Goal: Complete application form: Complete application form

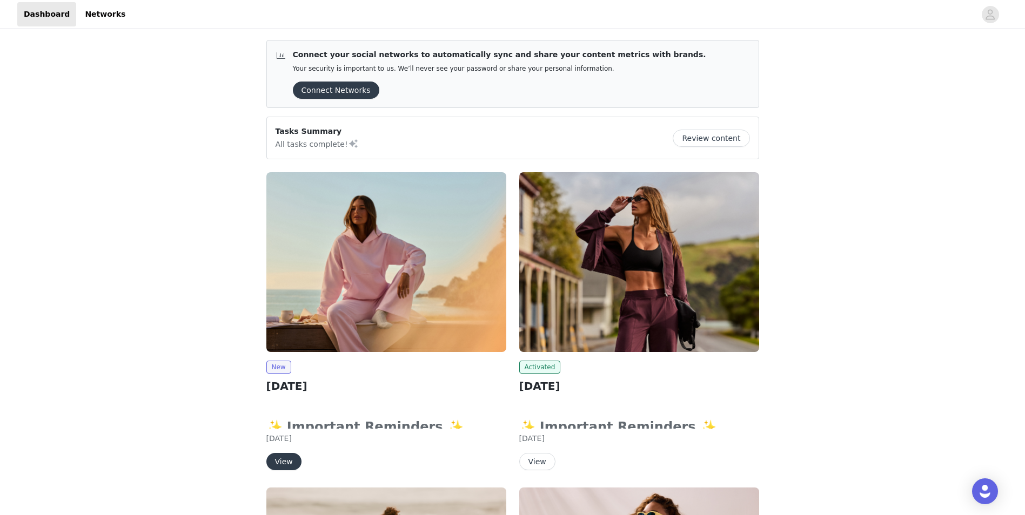
click at [356, 327] on img at bounding box center [386, 262] width 240 height 180
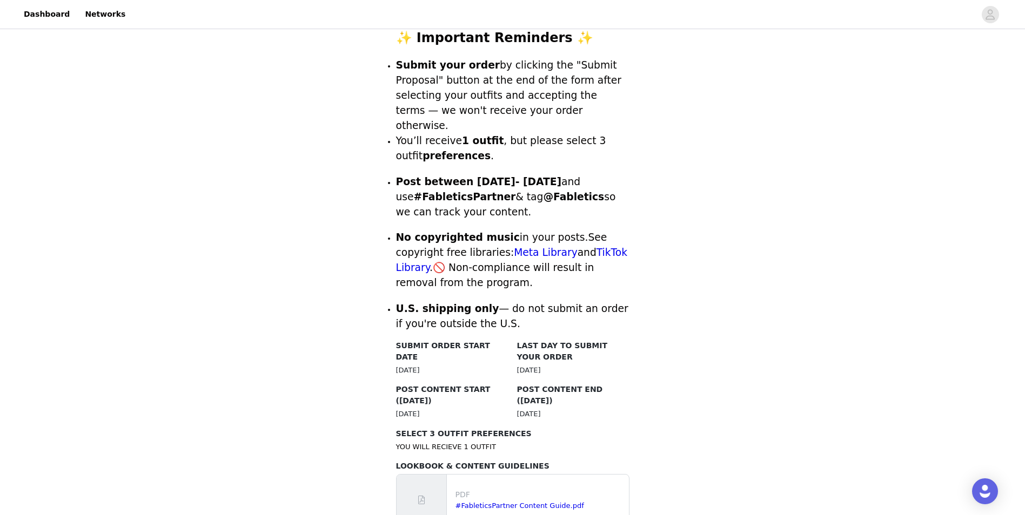
scroll to position [540, 0]
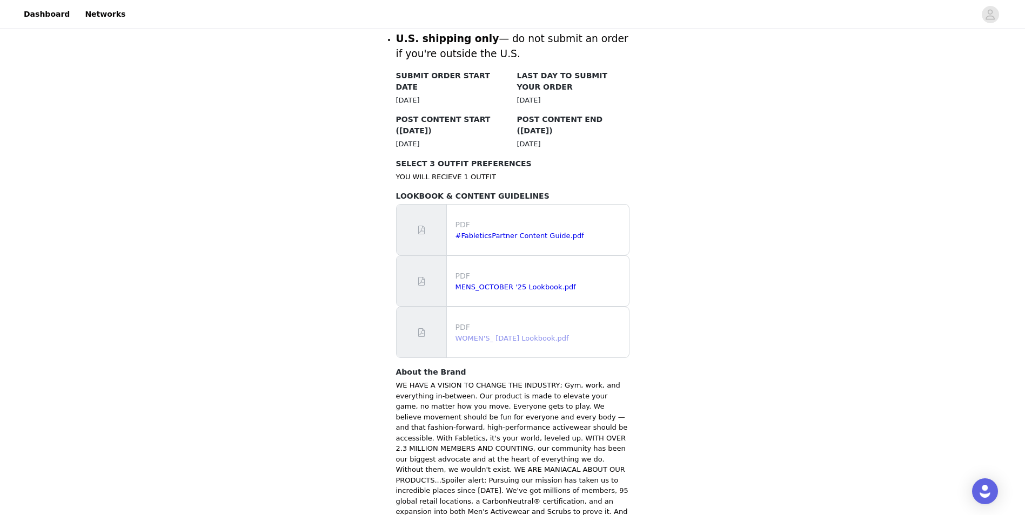
click at [519, 334] on link "WOMEN'S_ [DATE] Lookbook.pdf" at bounding box center [512, 338] width 113 height 8
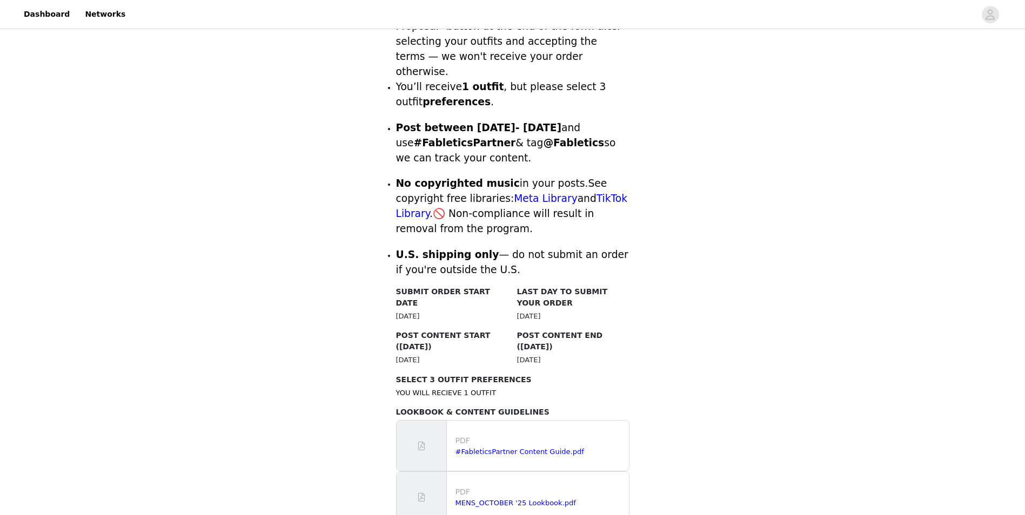
scroll to position [590, 0]
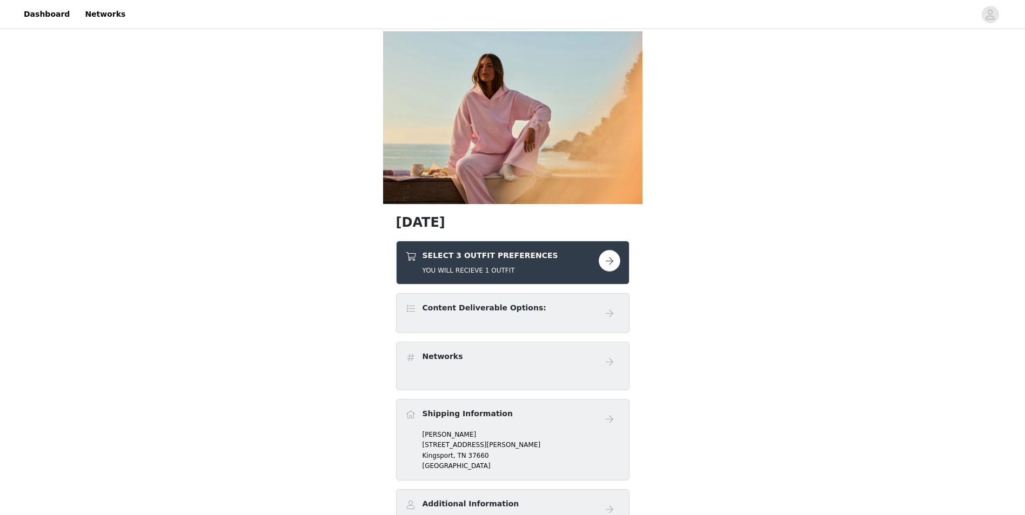
click at [526, 260] on h4 "SELECT 3 OUTFIT PREFERENCES" at bounding box center [491, 255] width 136 height 11
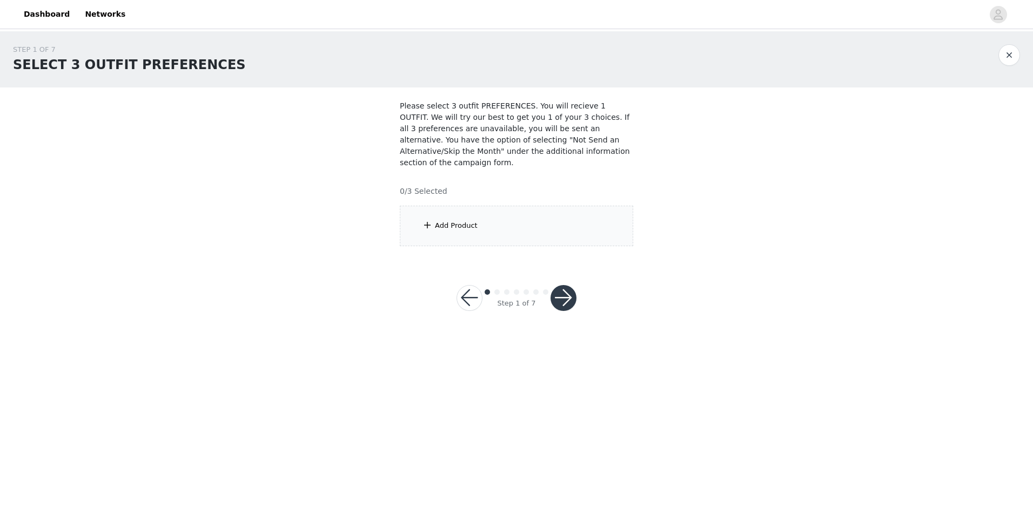
click at [466, 220] on div "Add Product" at bounding box center [516, 226] width 233 height 41
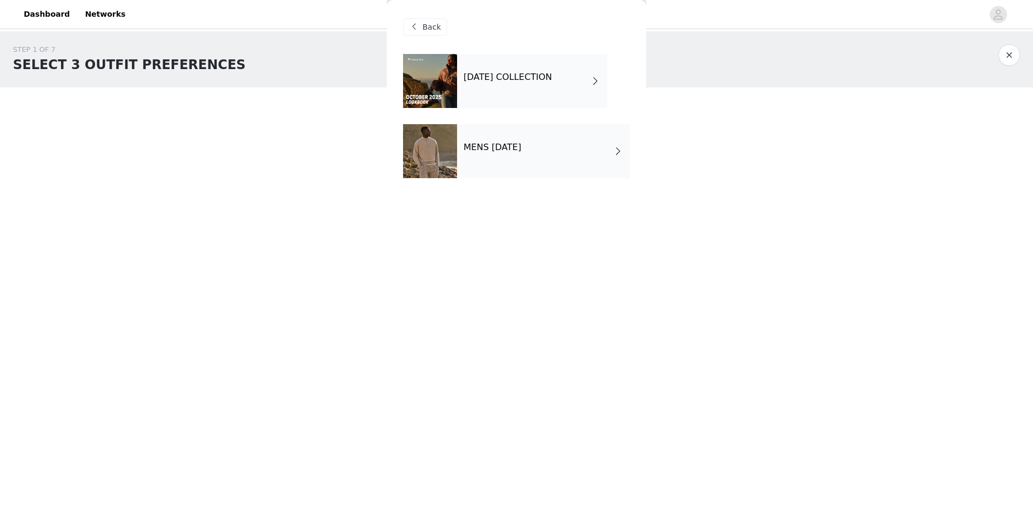
click at [507, 79] on h4 "[DATE] COLLECTION" at bounding box center [508, 77] width 89 height 10
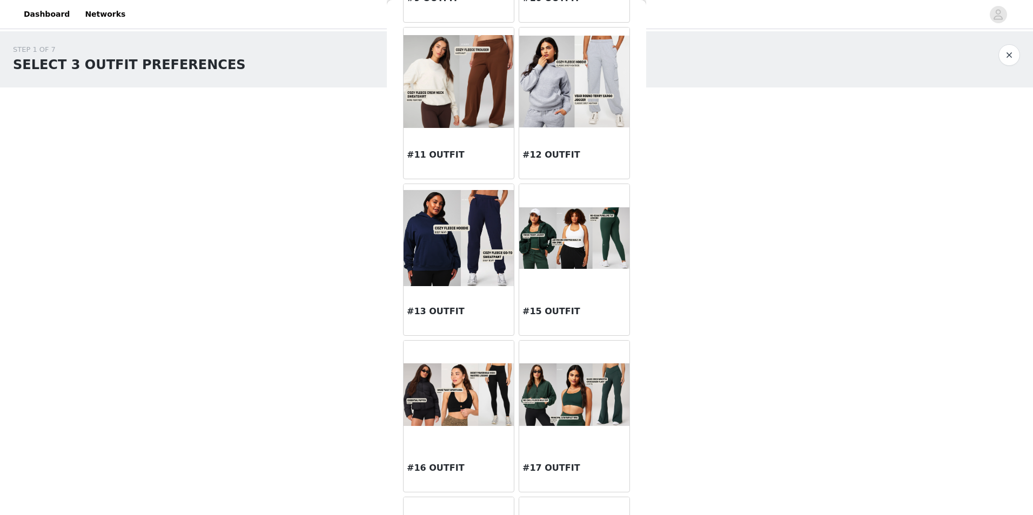
scroll to position [865, 0]
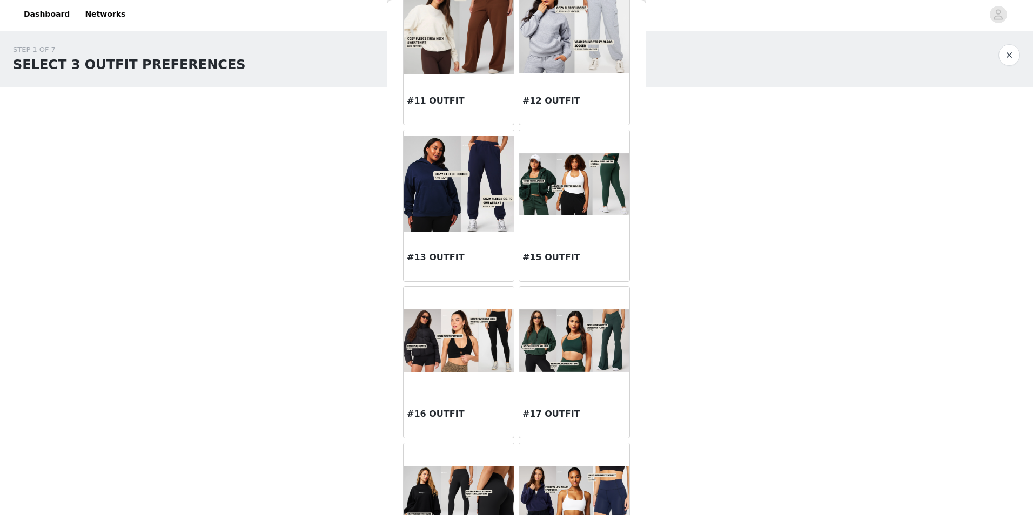
click at [537, 413] on h3 "#17 OUTFIT" at bounding box center [575, 414] width 104 height 13
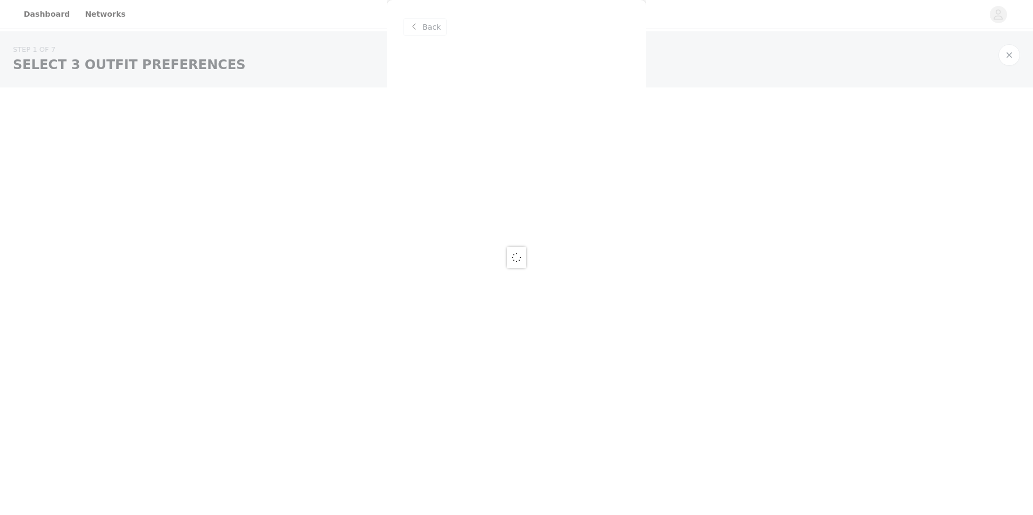
scroll to position [0, 0]
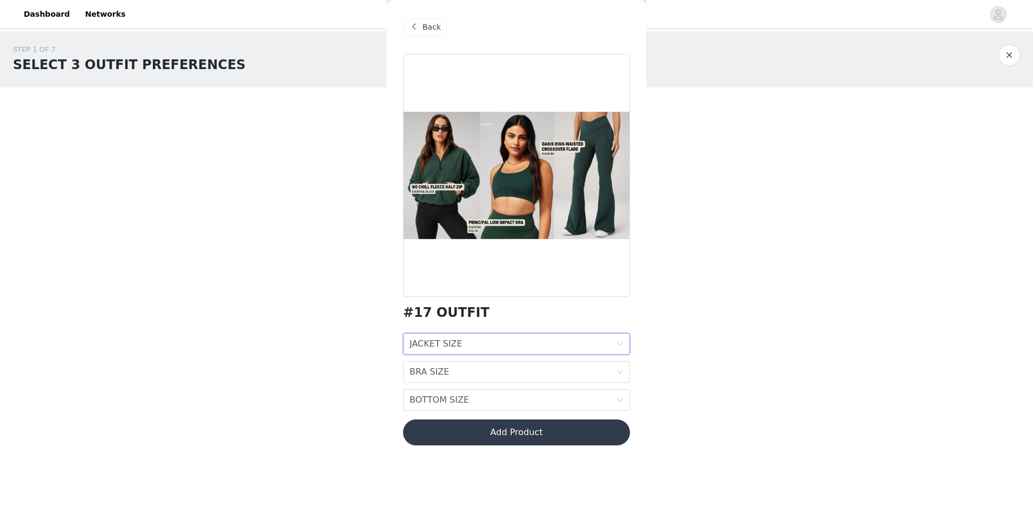
click at [519, 338] on div "JACKET SIZE JACKET SIZE" at bounding box center [513, 344] width 207 height 21
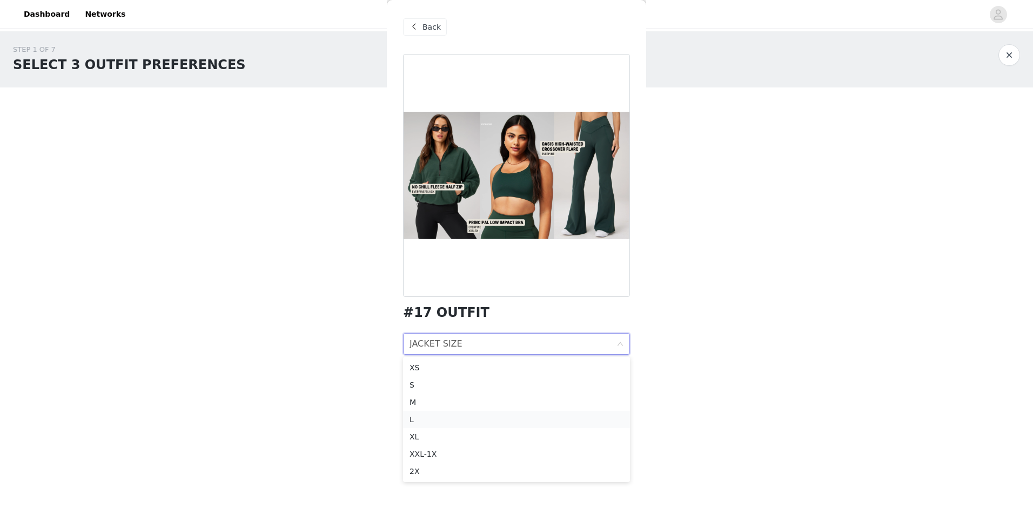
click at [467, 420] on div "L" at bounding box center [517, 420] width 214 height 12
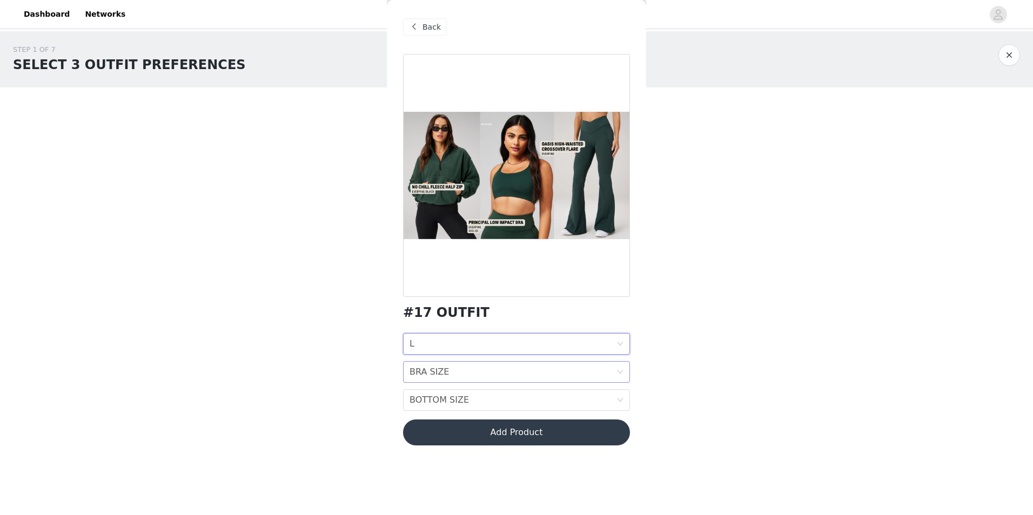
click at [479, 376] on div "BRA SIZE BRA SIZE" at bounding box center [513, 372] width 207 height 21
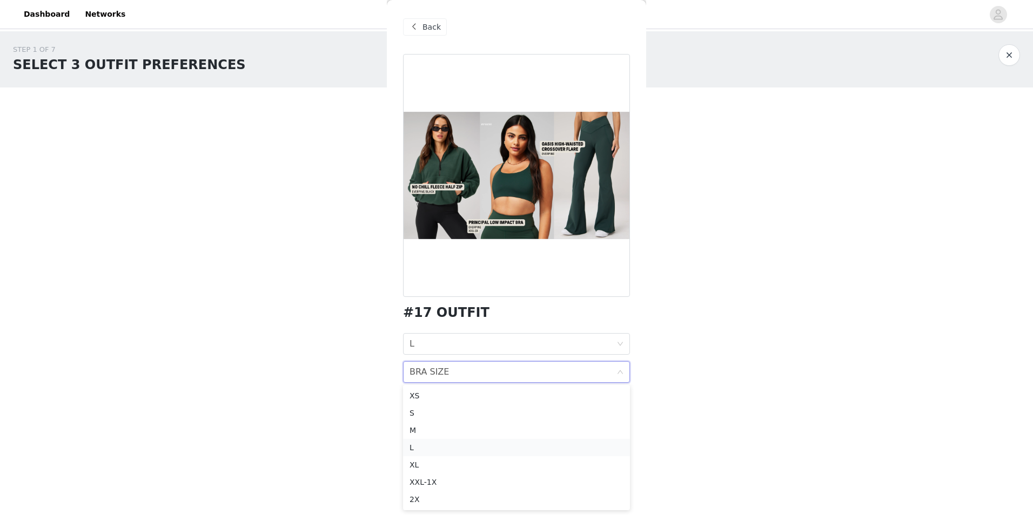
click at [471, 446] on div "L" at bounding box center [517, 448] width 214 height 12
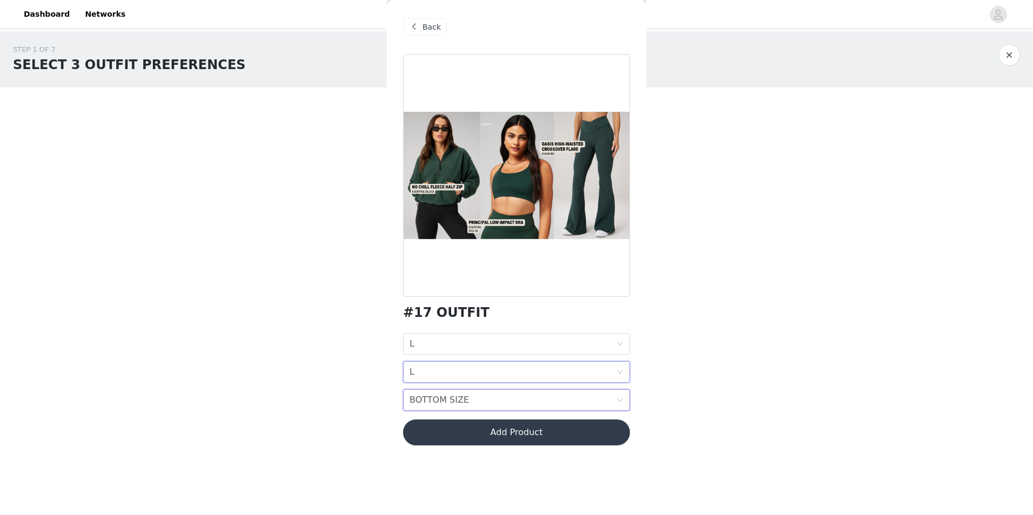
click at [479, 400] on div "BOTTOM SIZE BOTTOM SIZE" at bounding box center [513, 400] width 207 height 21
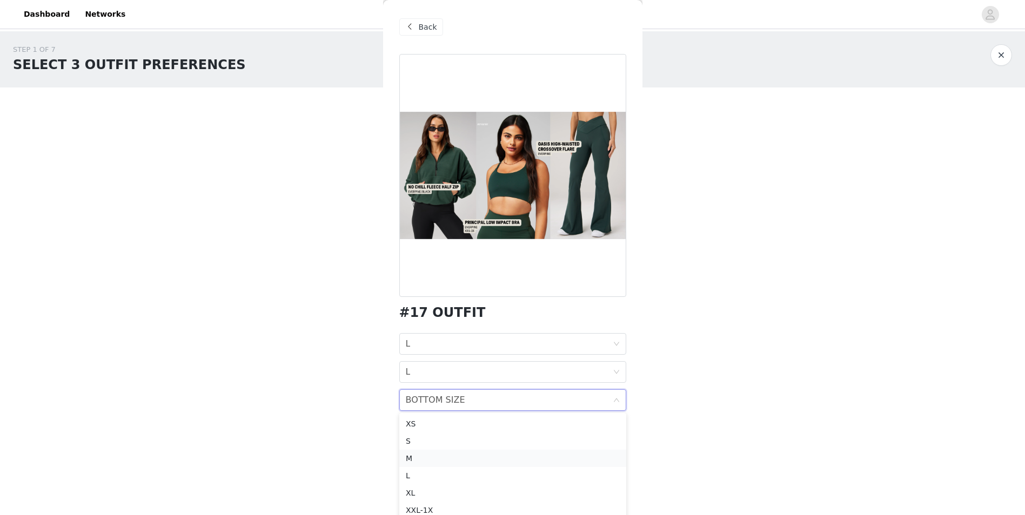
click at [437, 460] on div "M" at bounding box center [513, 459] width 214 height 12
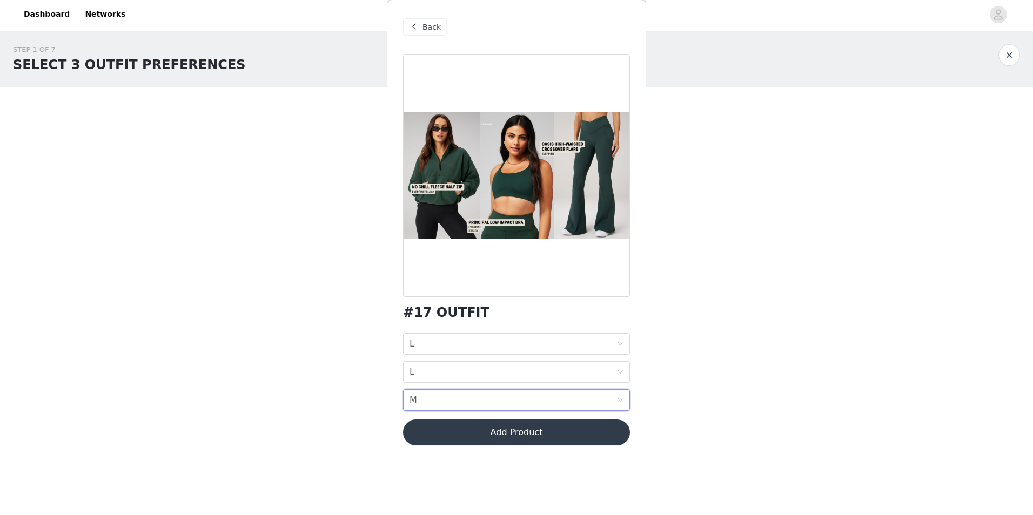
click at [532, 437] on button "Add Product" at bounding box center [516, 433] width 227 height 26
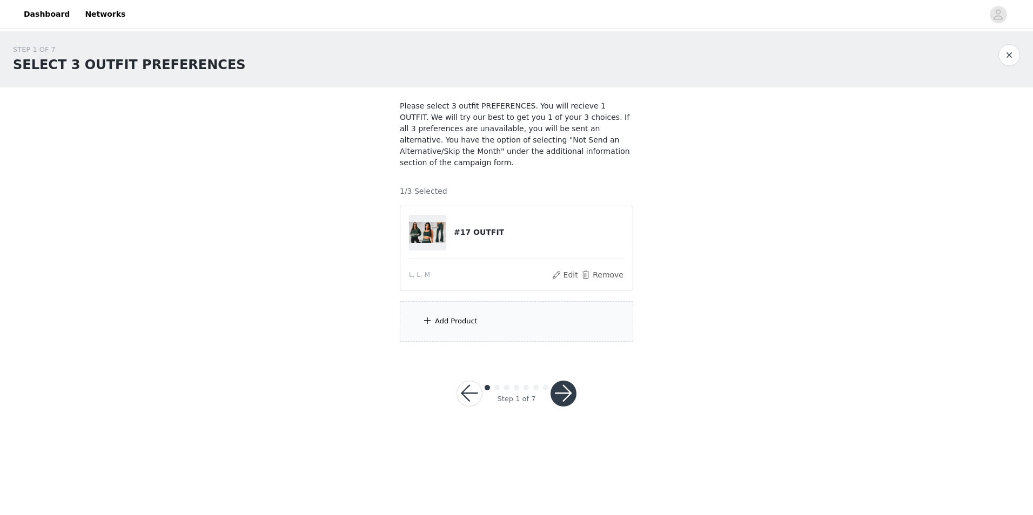
click at [532, 326] on div "Add Product" at bounding box center [516, 322] width 233 height 41
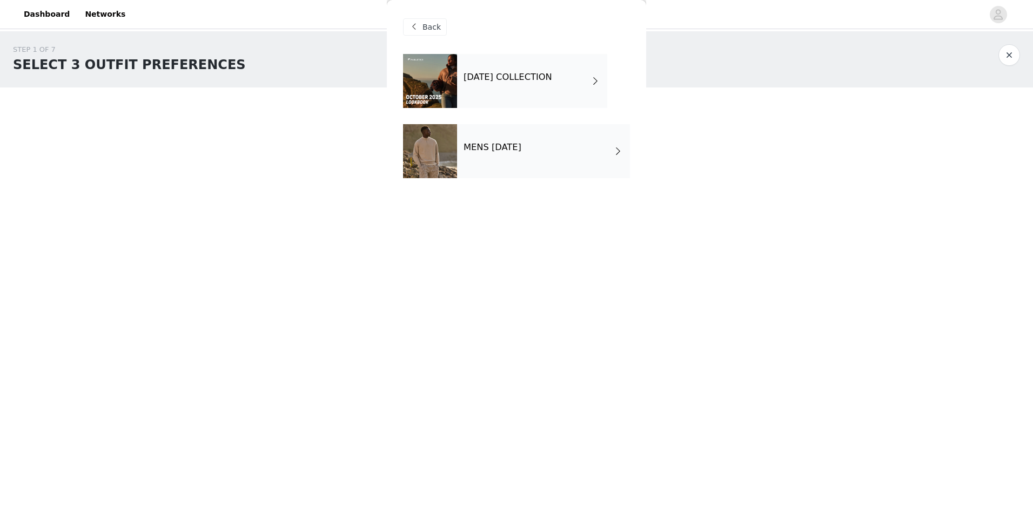
click at [514, 103] on div "[DATE] COLLECTION" at bounding box center [532, 81] width 150 height 54
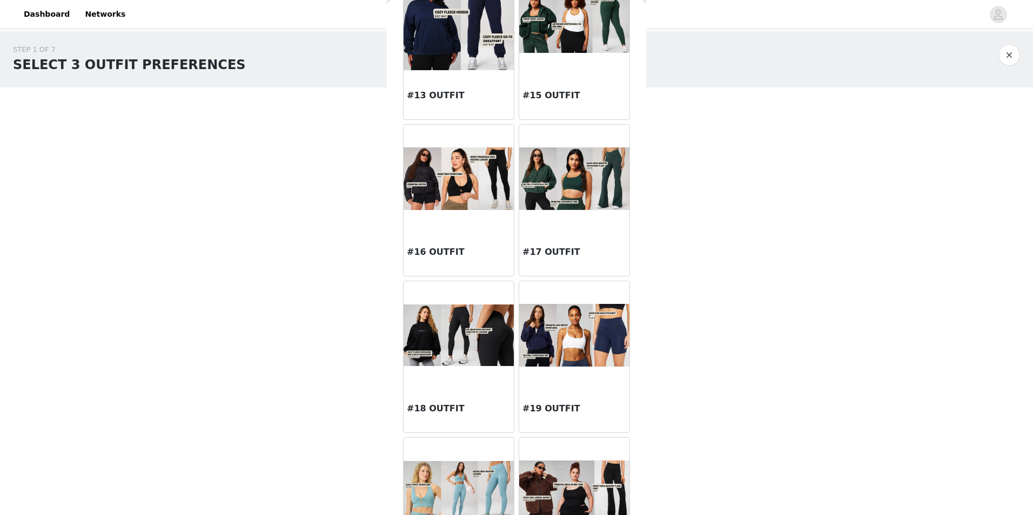
scroll to position [1103, 0]
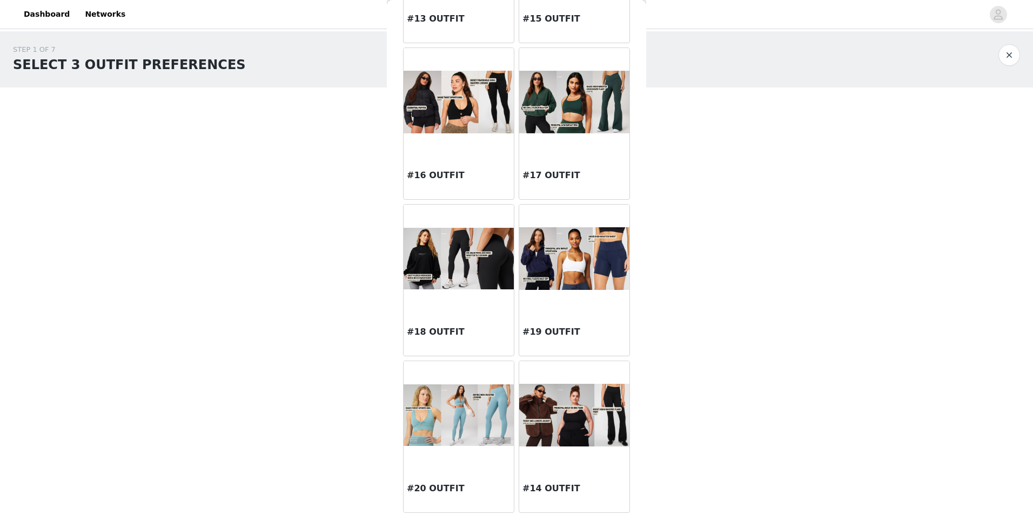
click at [554, 413] on img at bounding box center [574, 415] width 110 height 63
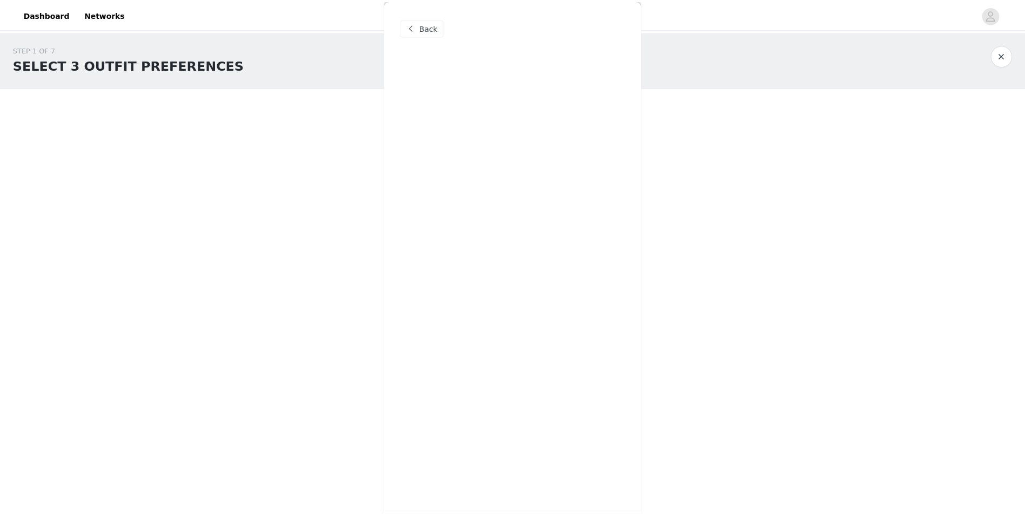
scroll to position [0, 0]
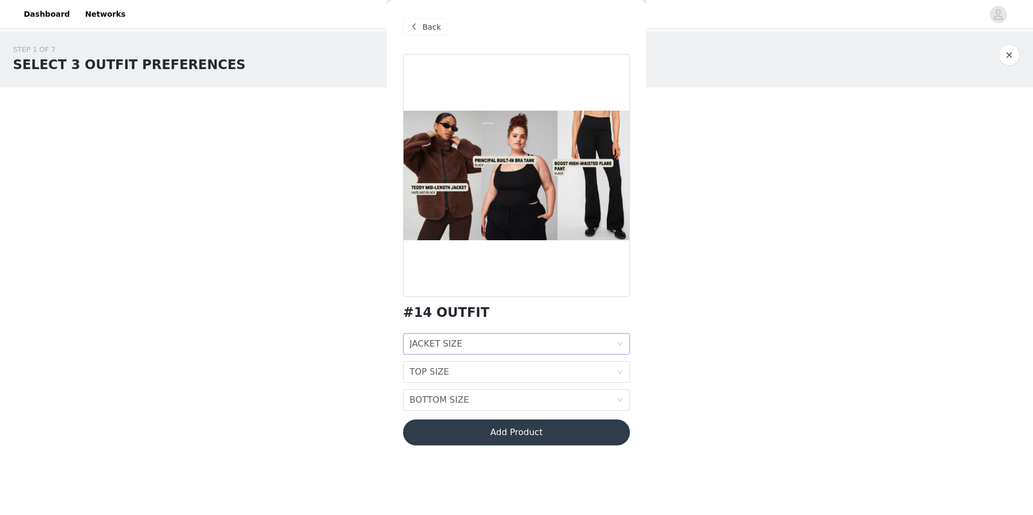
click at [514, 346] on div "JACKET SIZE JACKET SIZE" at bounding box center [513, 344] width 207 height 21
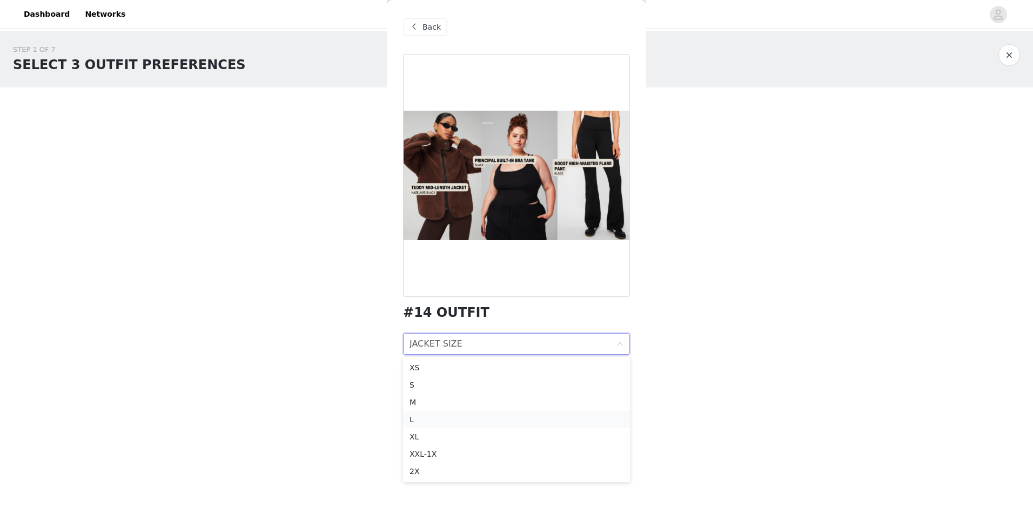
click at [476, 417] on div "L" at bounding box center [517, 420] width 214 height 12
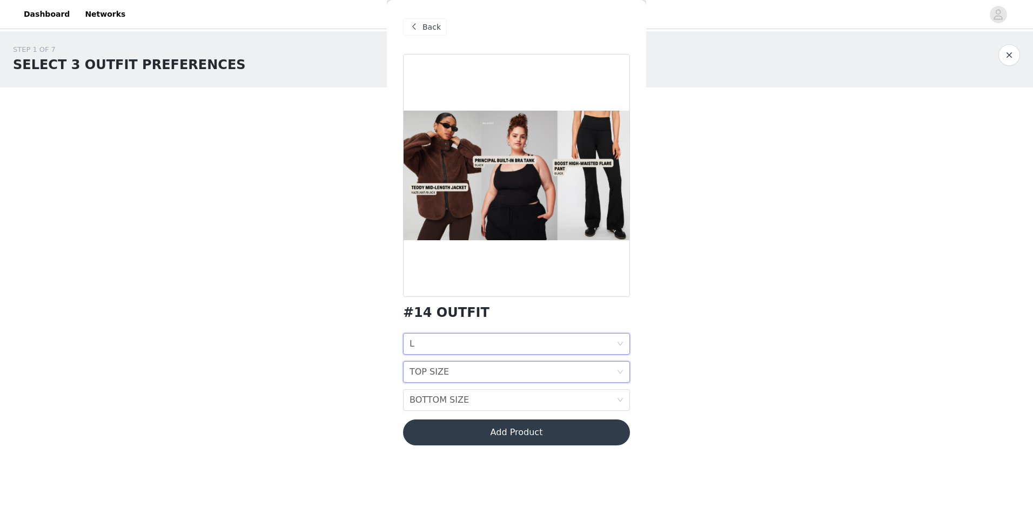
click at [487, 376] on div "TOP SIZE TOP SIZE" at bounding box center [513, 372] width 207 height 21
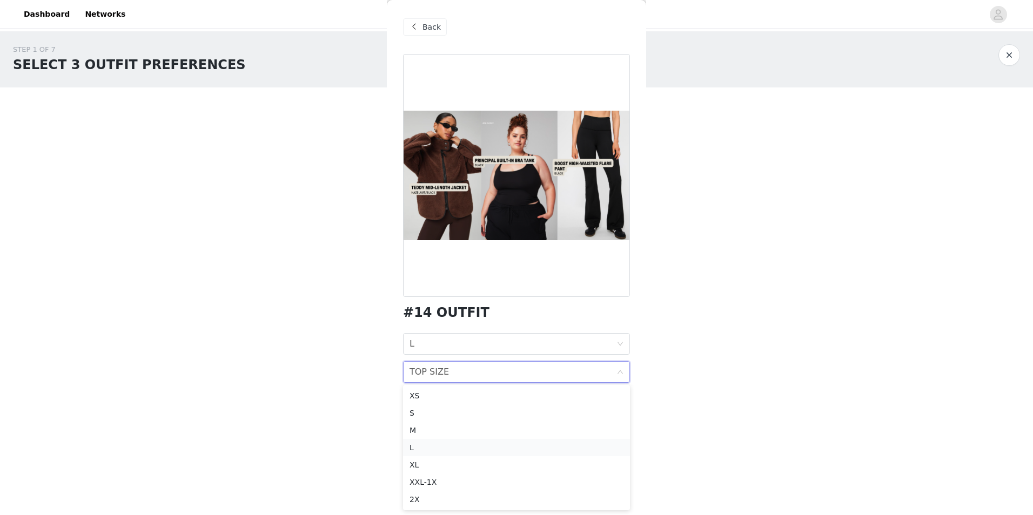
click at [471, 448] on div "L" at bounding box center [517, 448] width 214 height 12
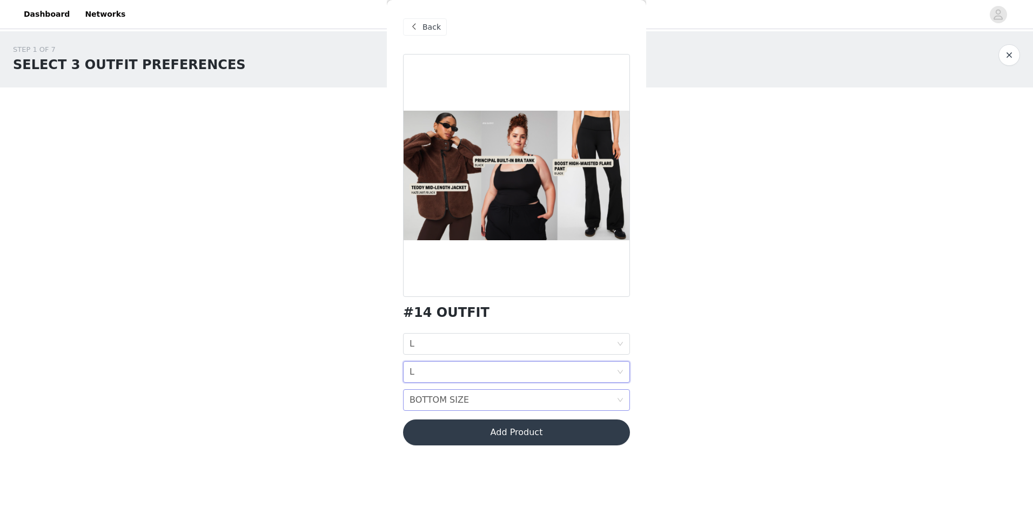
click at [492, 404] on div "BOTTOM SIZE BOTTOM SIZE" at bounding box center [513, 400] width 207 height 21
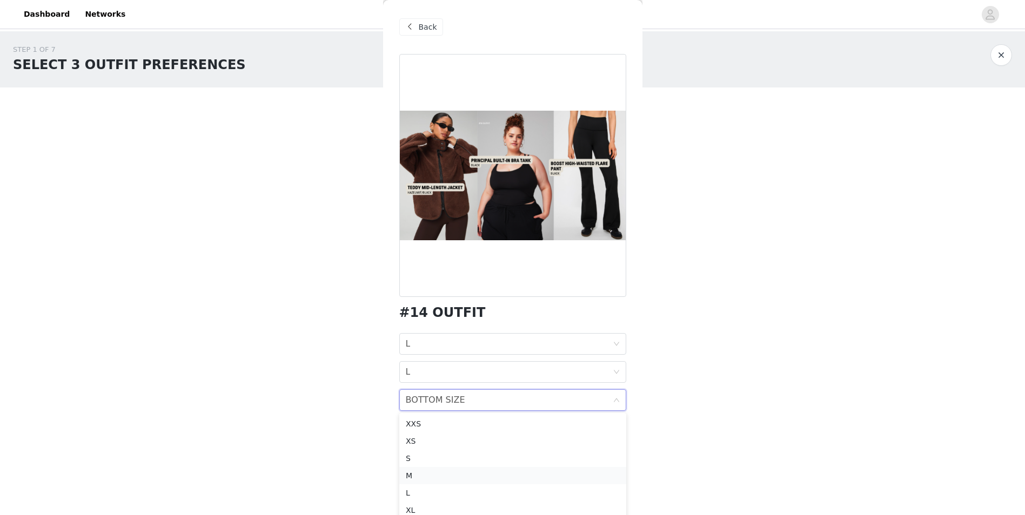
click at [466, 475] on div "M" at bounding box center [513, 476] width 214 height 12
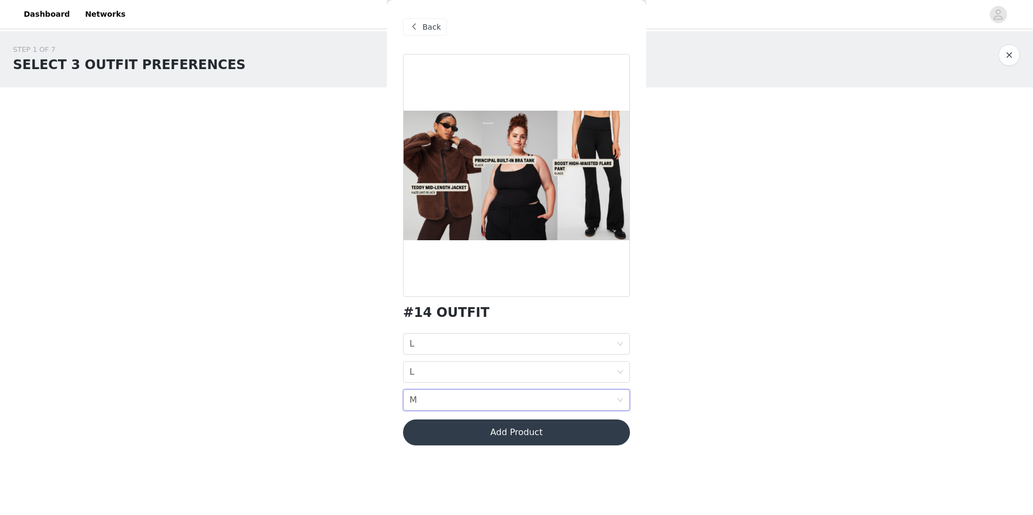
click at [490, 435] on button "Add Product" at bounding box center [516, 433] width 227 height 26
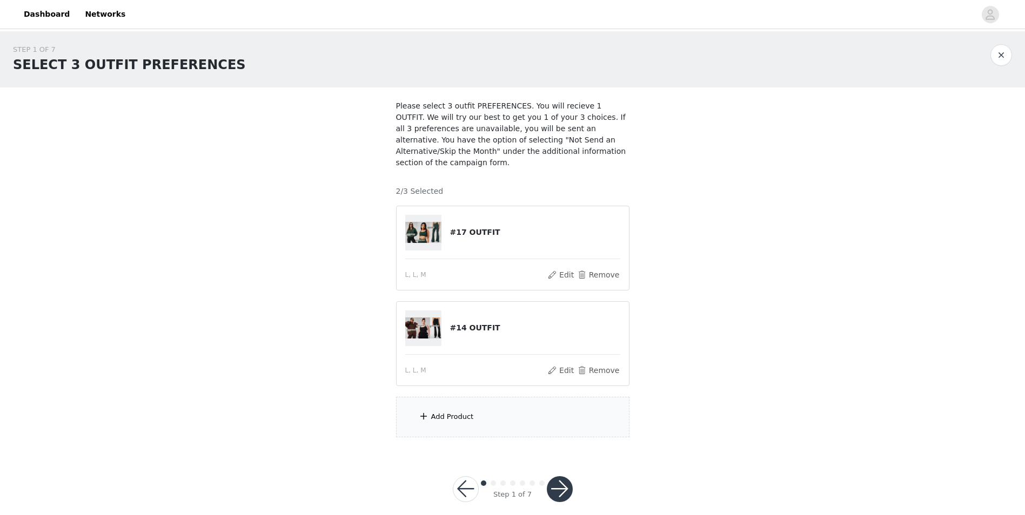
click at [514, 401] on div "Add Product" at bounding box center [512, 417] width 233 height 41
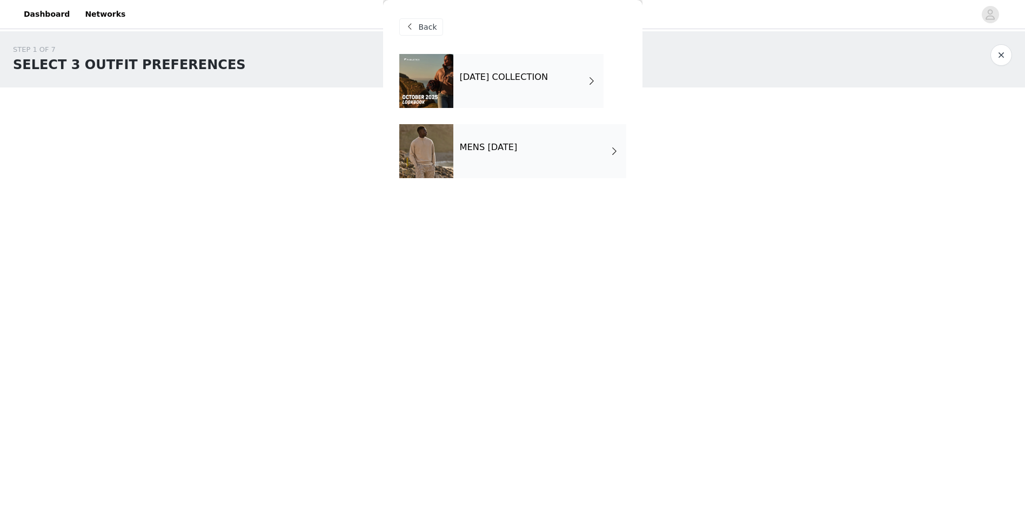
click at [524, 82] on h4 "[DATE] COLLECTION" at bounding box center [504, 77] width 89 height 10
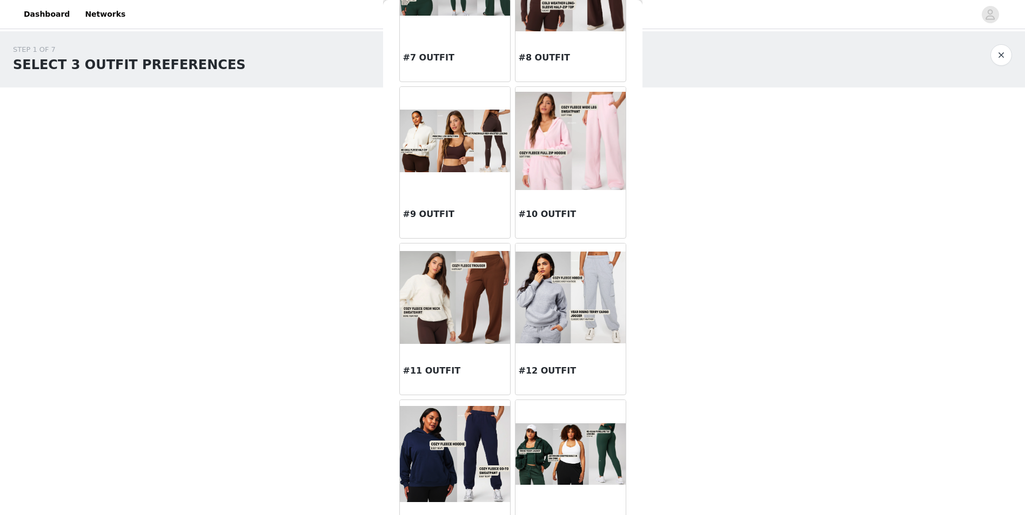
scroll to position [648, 0]
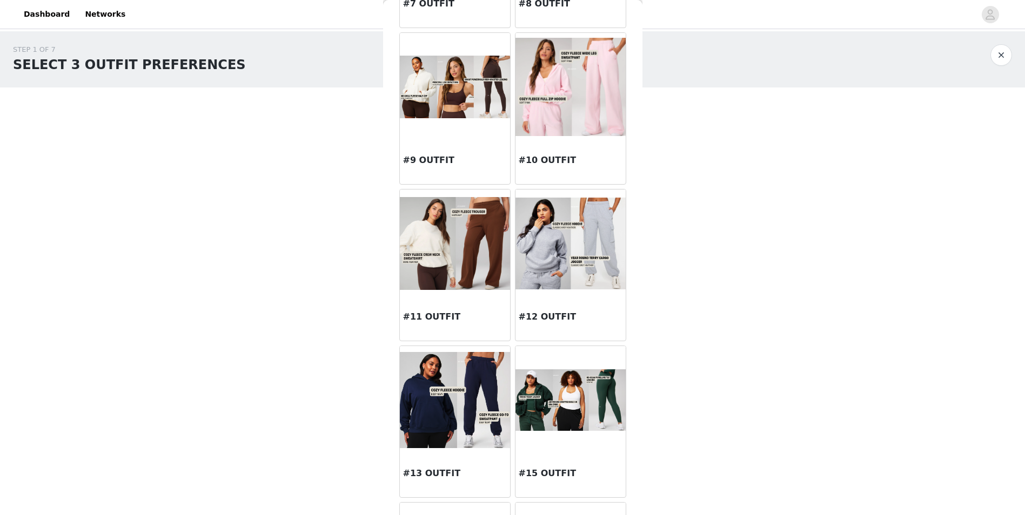
click at [574, 423] on img at bounding box center [570, 401] width 110 height 62
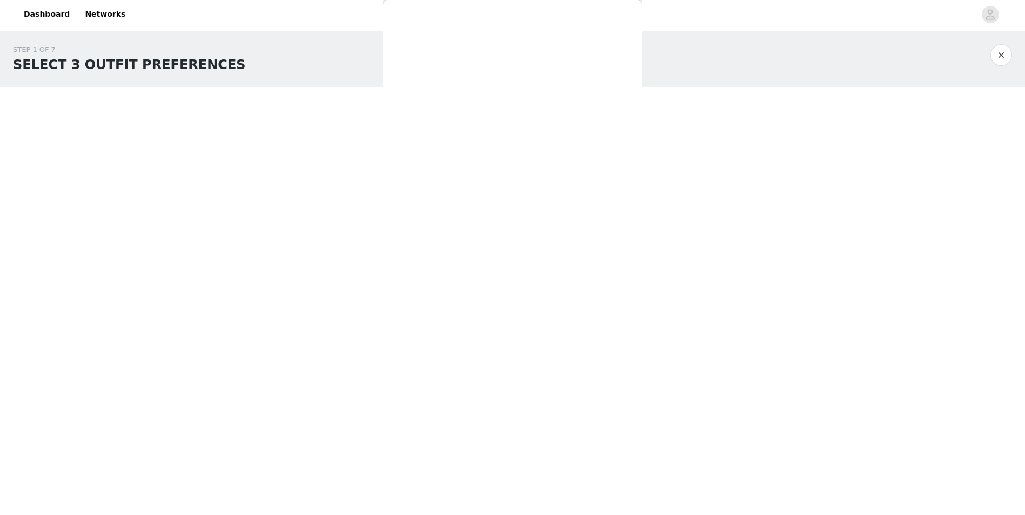
scroll to position [0, 0]
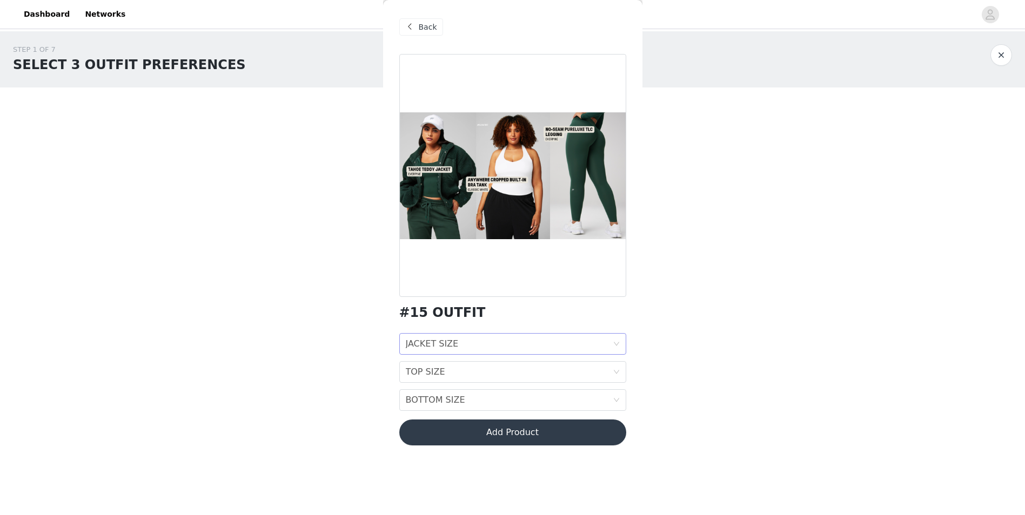
click at [494, 344] on div "JACKET SIZE JACKET SIZE" at bounding box center [509, 344] width 207 height 21
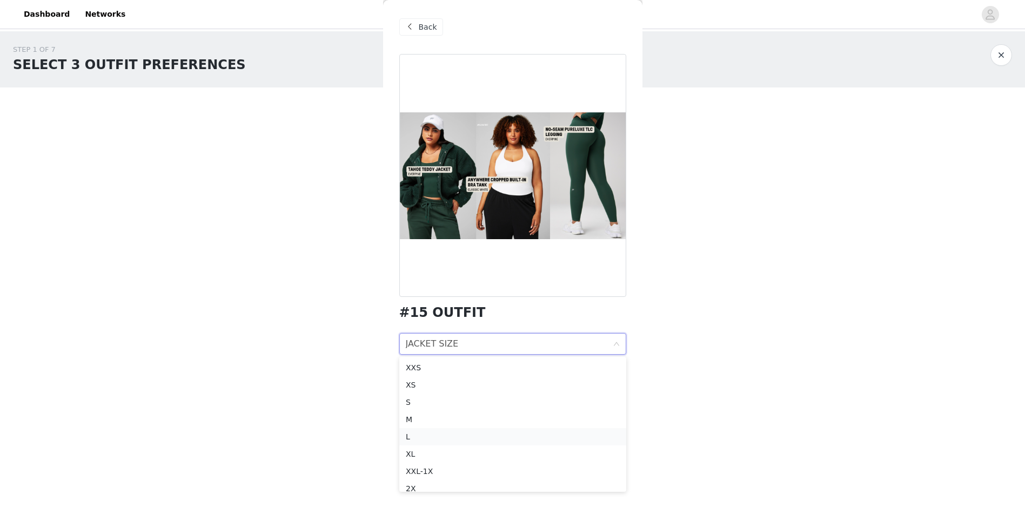
click at [421, 438] on div "L" at bounding box center [513, 437] width 214 height 12
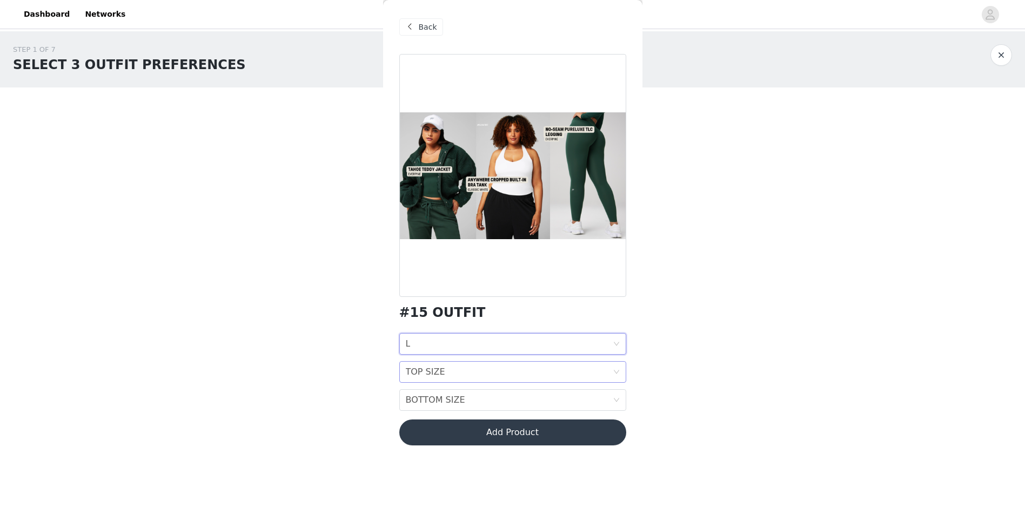
click at [448, 373] on div "TOP SIZE TOP SIZE" at bounding box center [509, 372] width 207 height 21
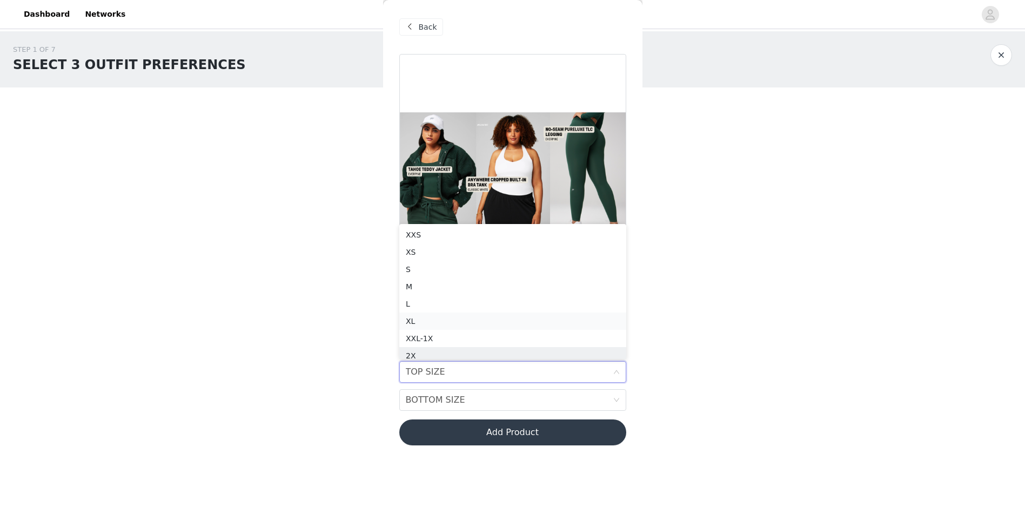
scroll to position [5, 0]
click at [413, 298] on div "L" at bounding box center [513, 299] width 214 height 12
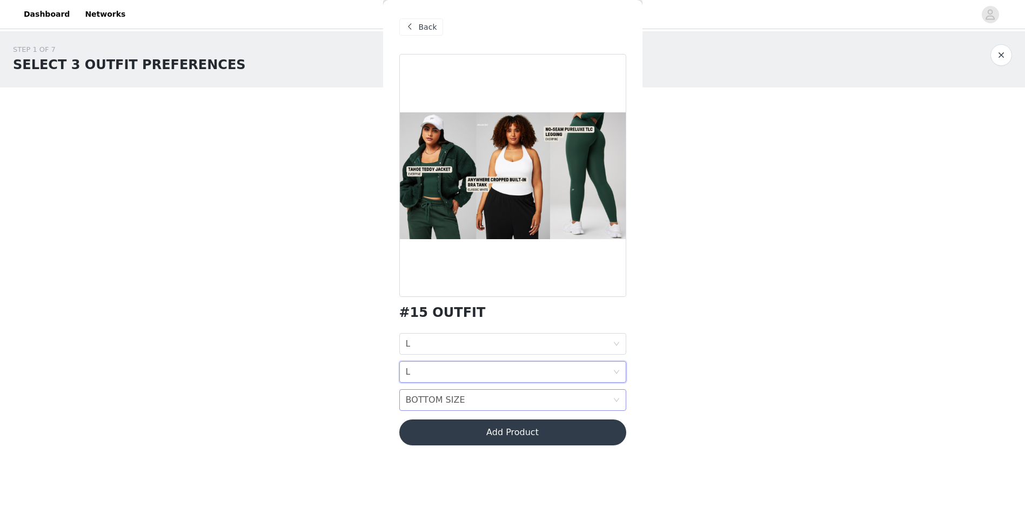
click at [467, 398] on div "BOTTOM SIZE BOTTOM SIZE" at bounding box center [509, 400] width 207 height 21
click at [424, 313] on div "M" at bounding box center [513, 310] width 214 height 12
click at [519, 436] on button "Add Product" at bounding box center [512, 433] width 227 height 26
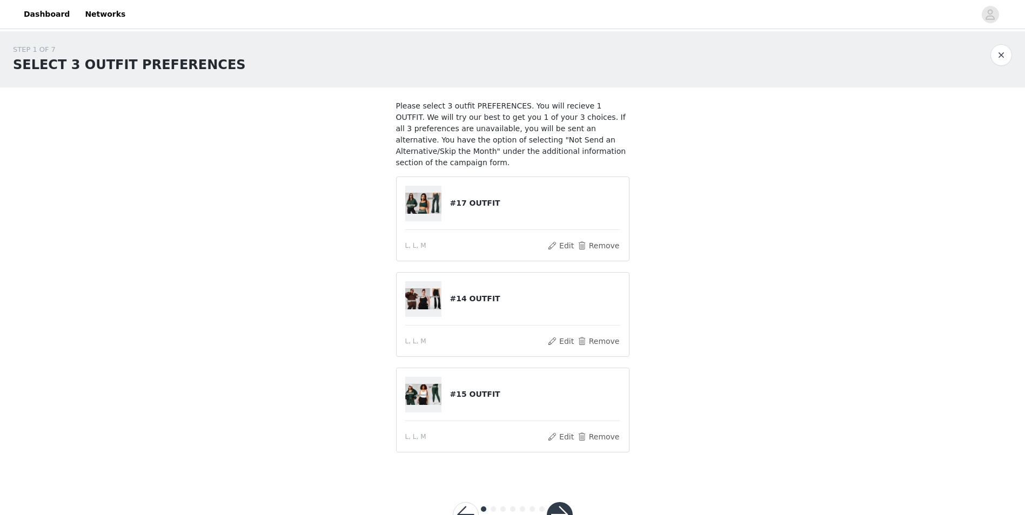
scroll to position [28, 0]
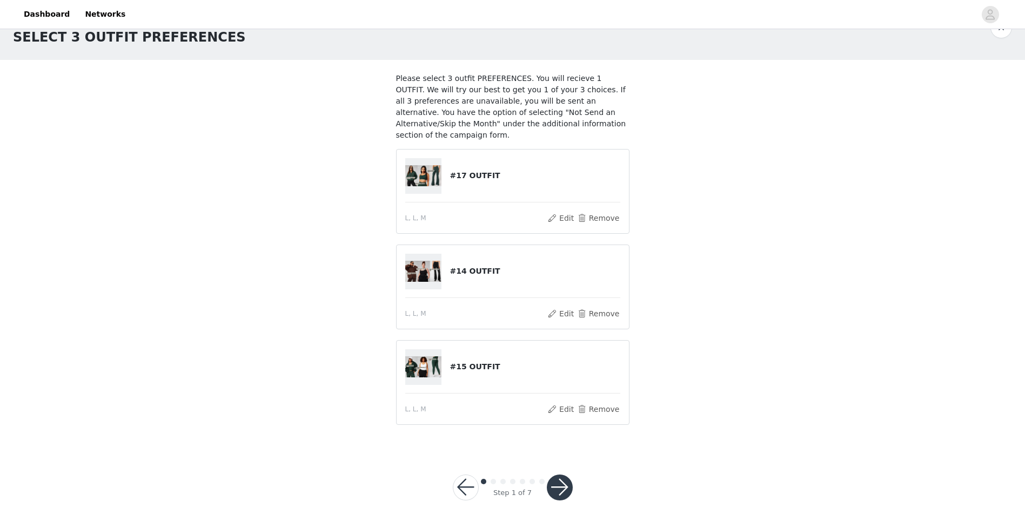
click at [559, 481] on button "button" at bounding box center [560, 488] width 26 height 26
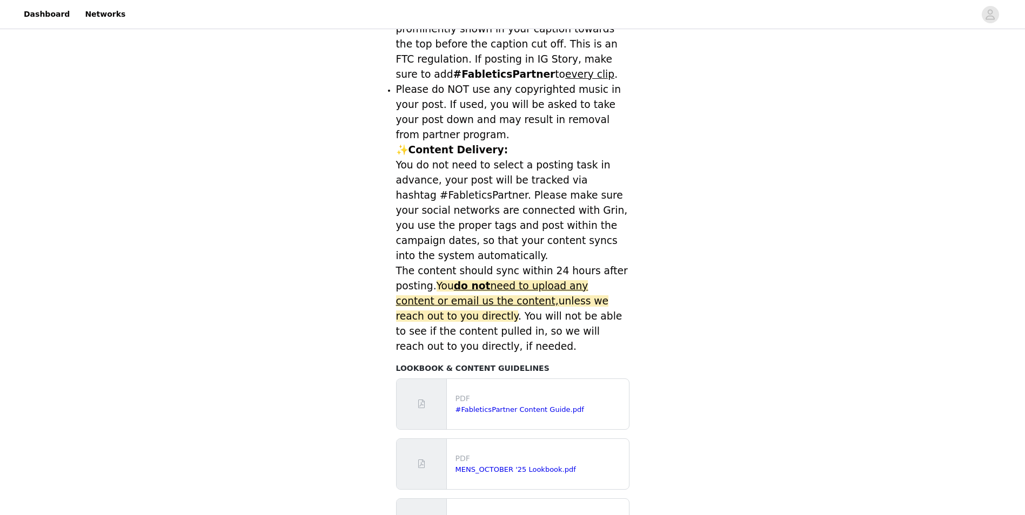
scroll to position [404, 0]
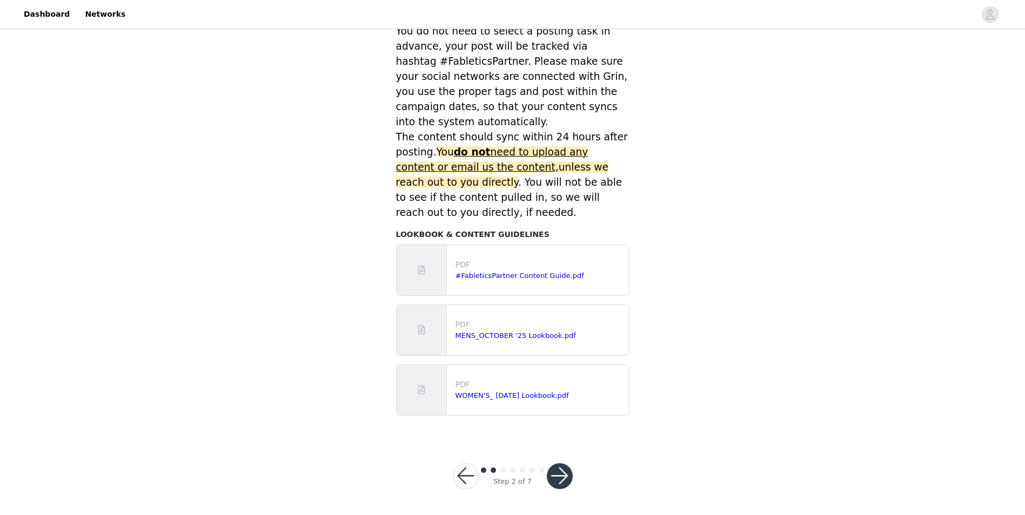
click at [560, 475] on button "button" at bounding box center [560, 477] width 26 height 26
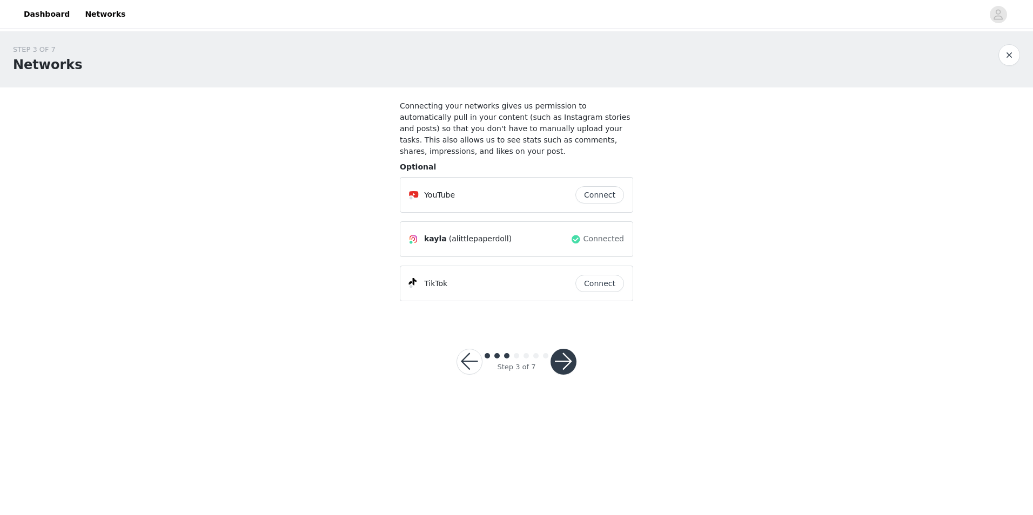
click at [571, 351] on button "button" at bounding box center [564, 362] width 26 height 26
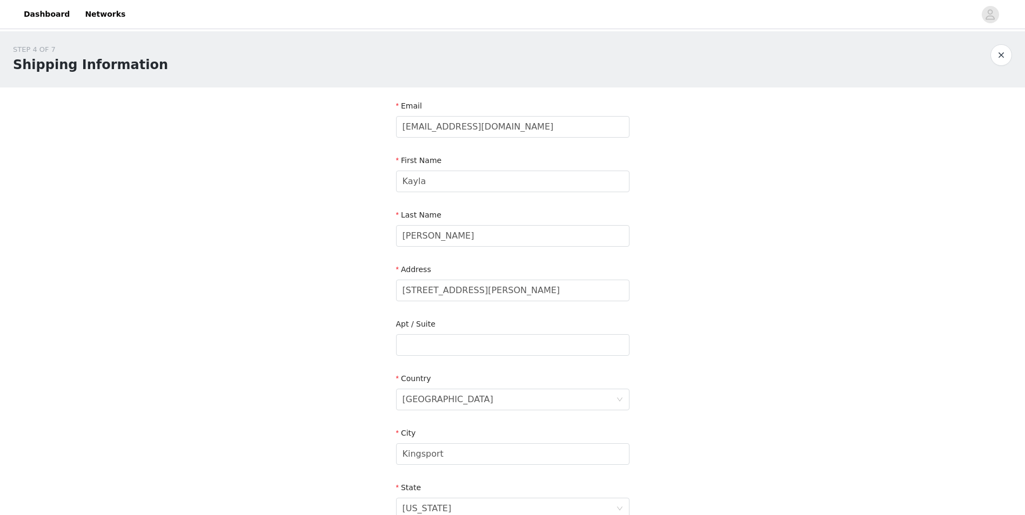
scroll to position [222, 0]
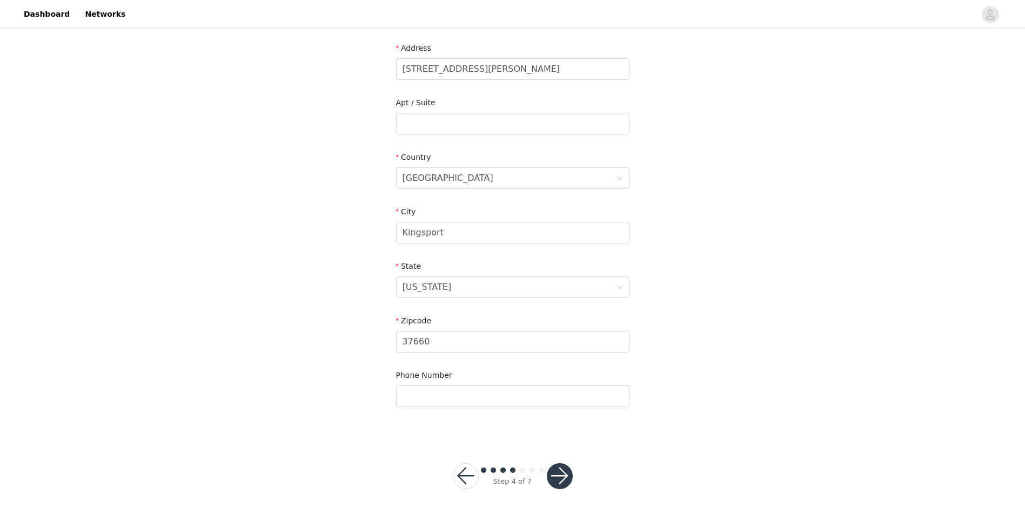
click at [557, 484] on button "button" at bounding box center [560, 477] width 26 height 26
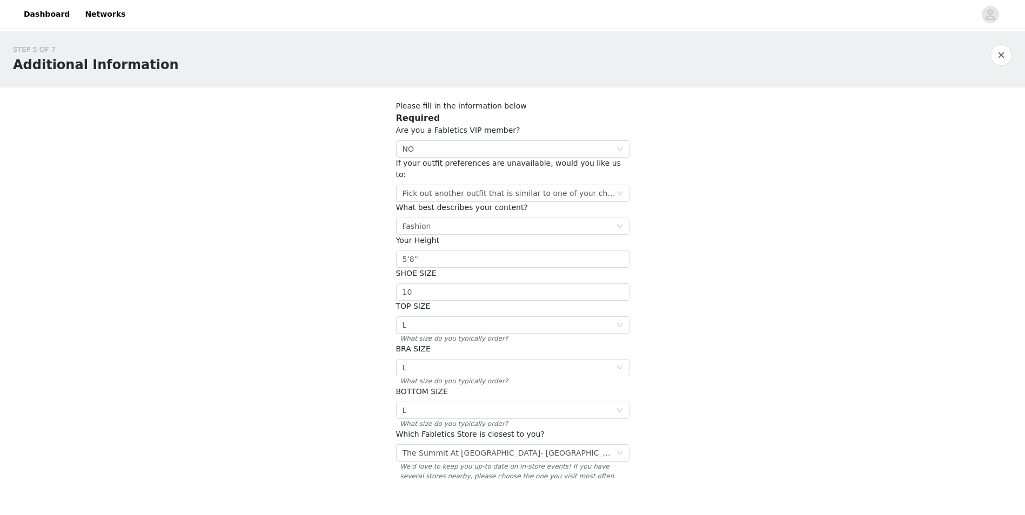
scroll to position [66, 0]
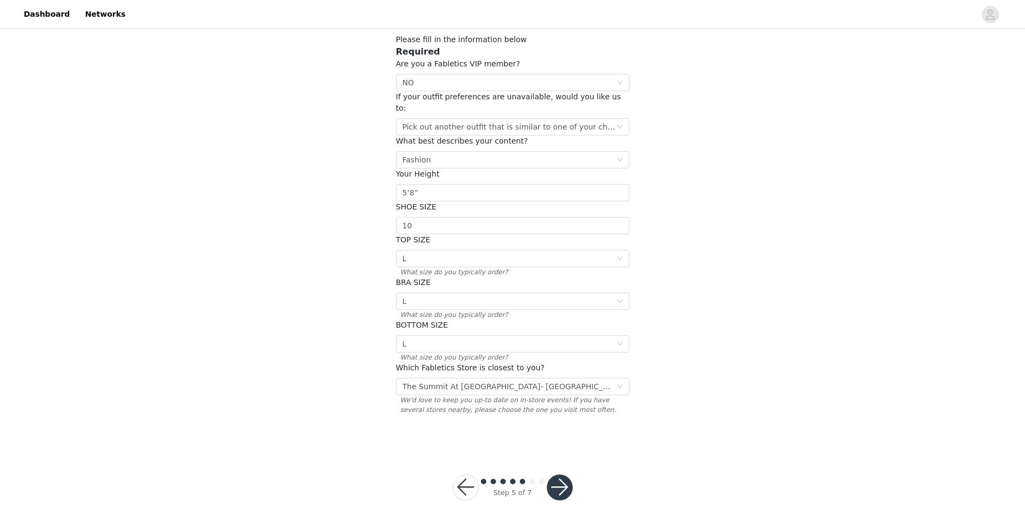
click at [568, 481] on button "button" at bounding box center [560, 488] width 26 height 26
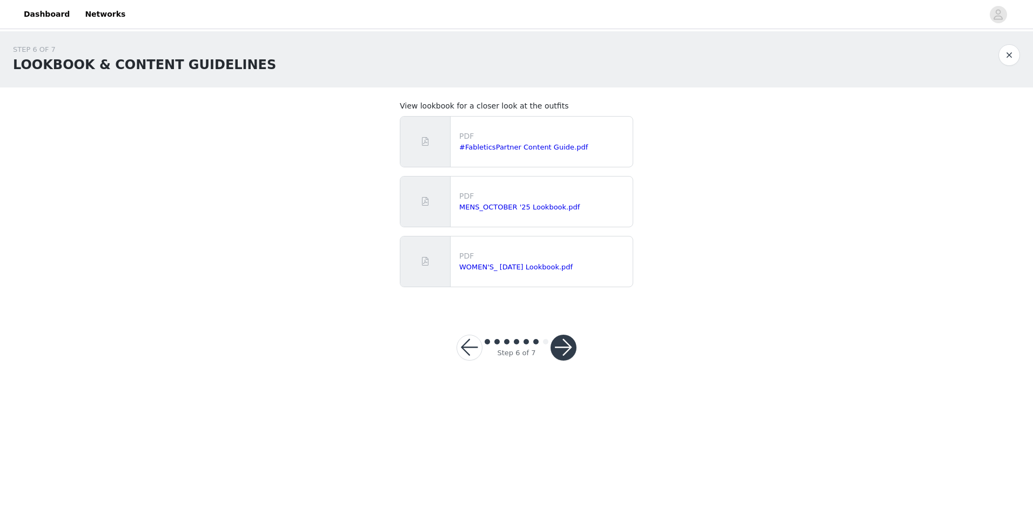
click at [564, 351] on button "button" at bounding box center [564, 348] width 26 height 26
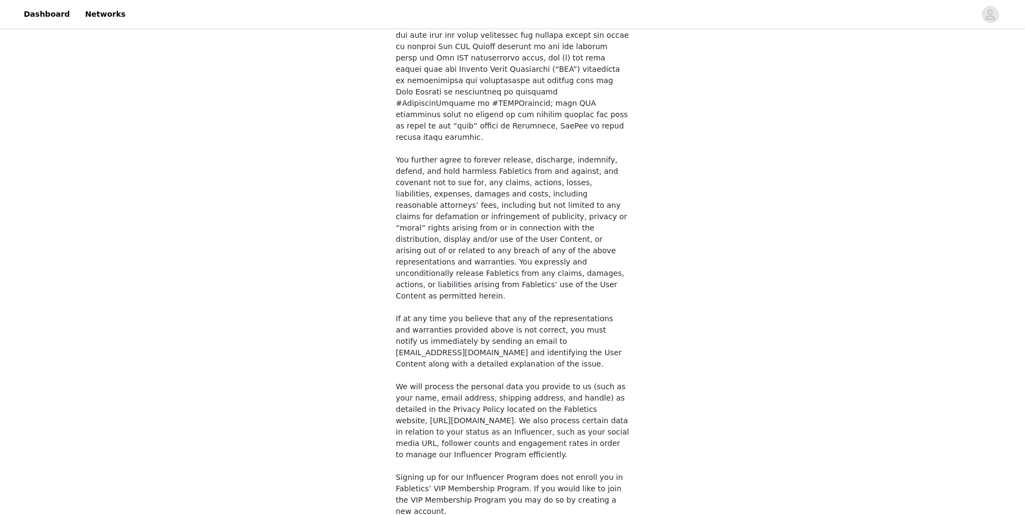
scroll to position [688, 0]
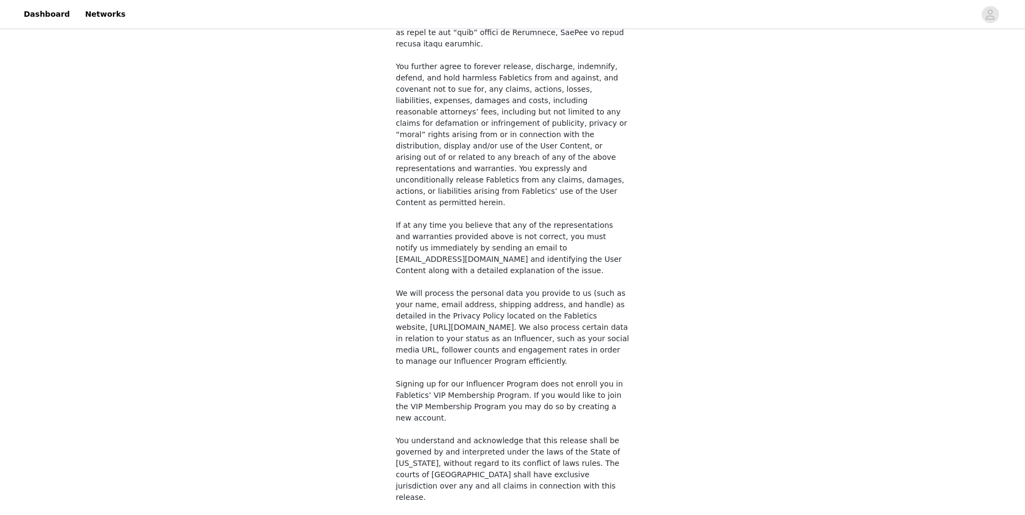
click at [403, 515] on input "checkbox" at bounding box center [400, 525] width 8 height 8
checkbox input "true"
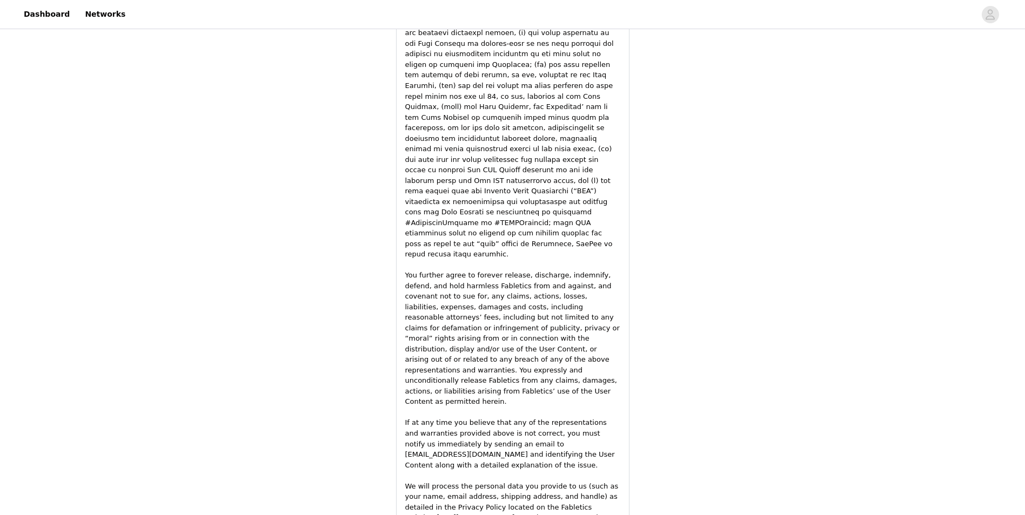
scroll to position [1411, 0]
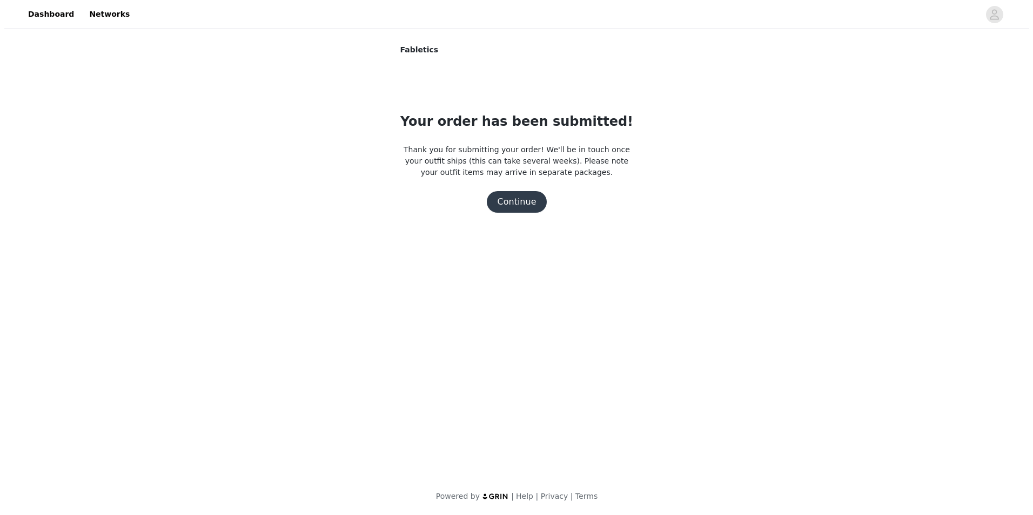
scroll to position [0, 0]
click at [516, 201] on button "Continue" at bounding box center [516, 202] width 61 height 22
